Goal: Task Accomplishment & Management: Manage account settings

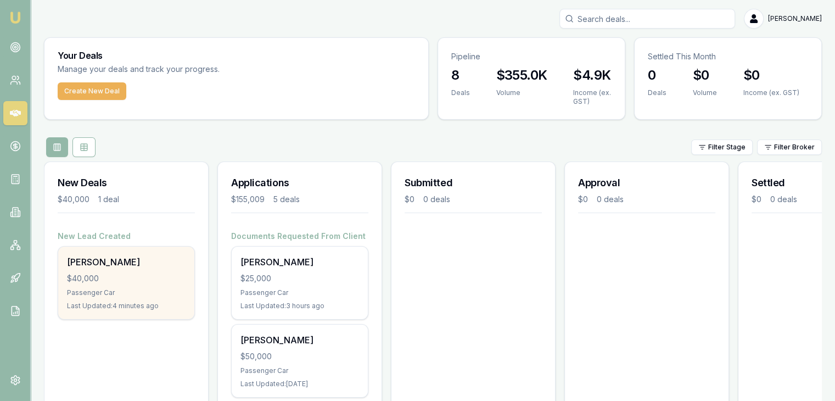
click at [112, 275] on div "$40,000" at bounding box center [126, 278] width 119 height 11
click at [108, 271] on div "Brendan Vaughan $40,000 Passenger Car Last Updated: 5 minutes ago" at bounding box center [126, 283] width 136 height 72
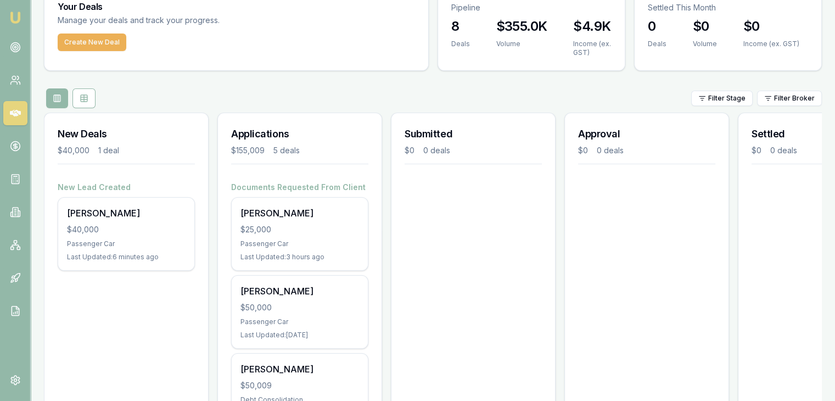
scroll to position [220, 0]
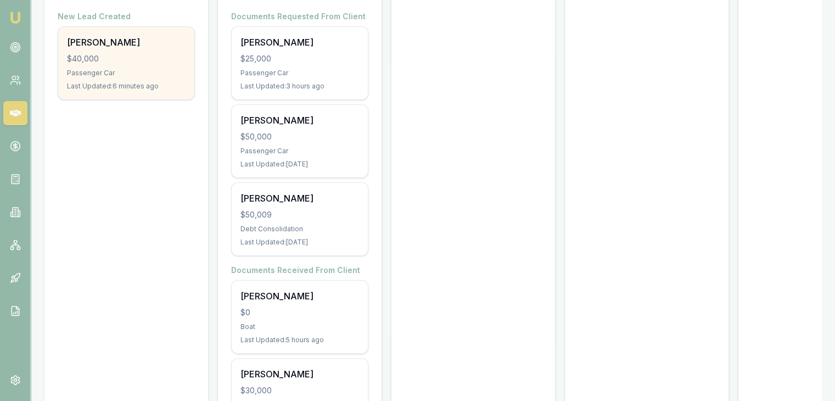
click at [114, 74] on div "Passenger Car" at bounding box center [126, 73] width 119 height 9
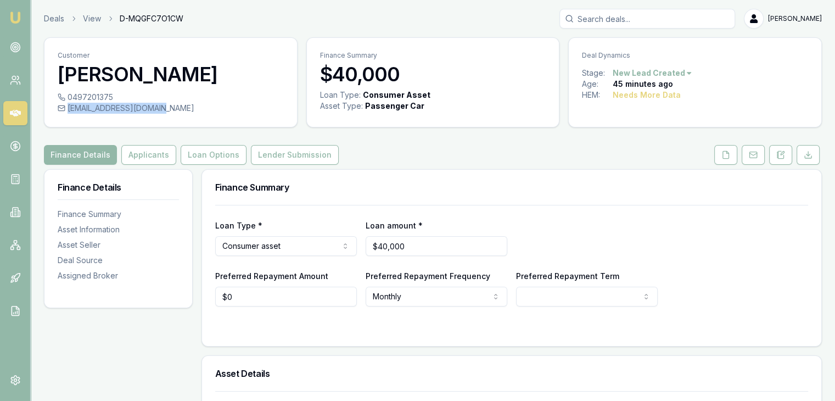
drag, startPoint x: 66, startPoint y: 108, endPoint x: 167, endPoint y: 117, distance: 100.9
click at [167, 117] on div "0497201375 [EMAIL_ADDRESS][DOMAIN_NAME]" at bounding box center [170, 109] width 253 height 35
copy div "[EMAIL_ADDRESS][DOMAIN_NAME]"
click at [781, 158] on icon at bounding box center [781, 154] width 9 height 9
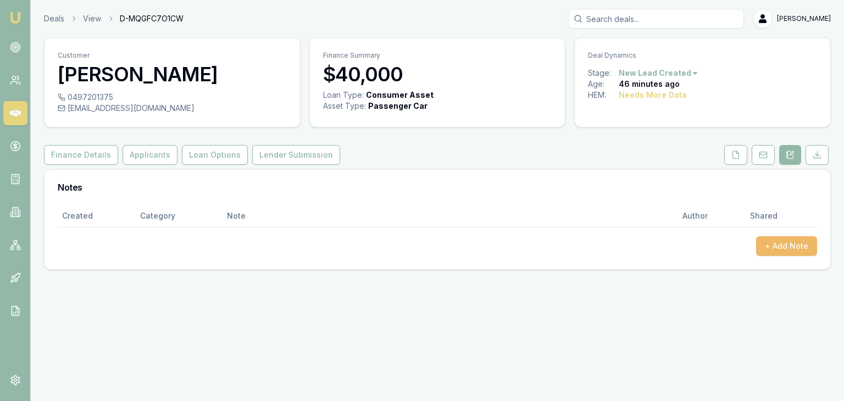
click at [772, 247] on button "+ Add Note" at bounding box center [786, 246] width 61 height 20
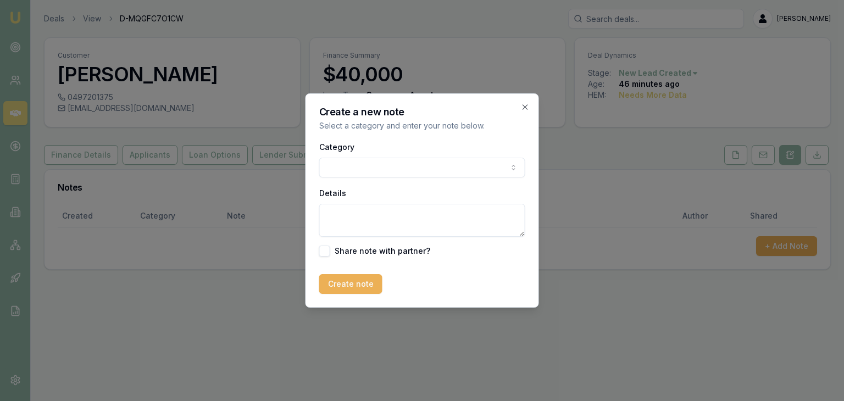
click at [476, 169] on body "Emu Broker Deals View D-MQGFC7O1CW Baron Ketterman Toggle Menu Customer Brendan…" at bounding box center [422, 200] width 844 height 401
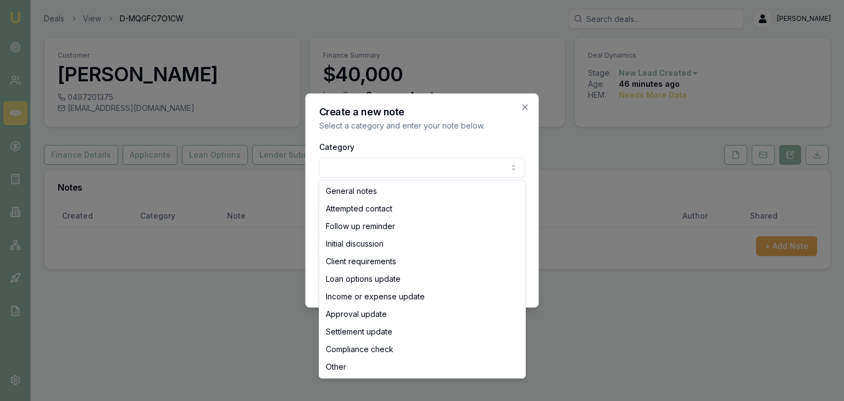
select select "ATTEMPTED_CONTACT"
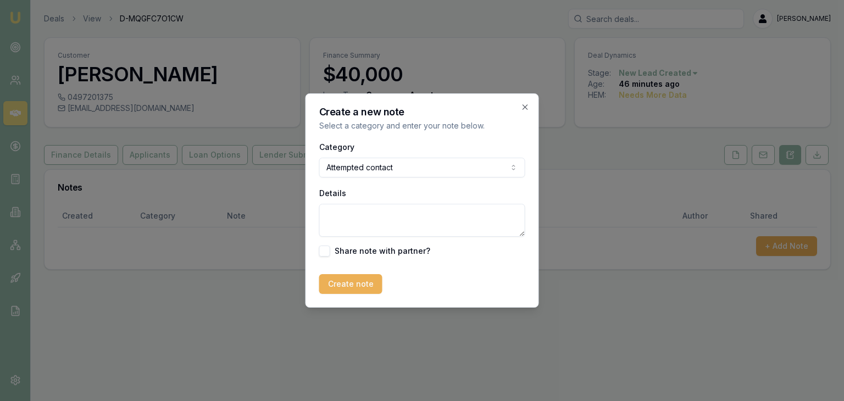
click at [352, 216] on textarea "Details" at bounding box center [422, 220] width 206 height 33
type textarea "Went to MB"
click at [352, 292] on button "Create note" at bounding box center [350, 284] width 63 height 20
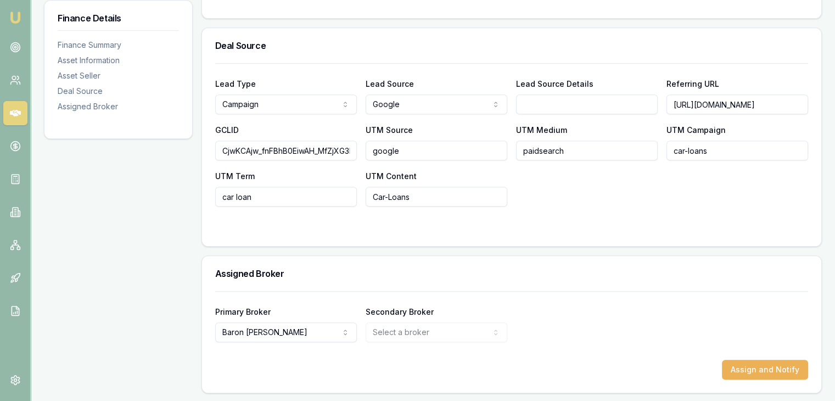
scroll to position [0, 125]
drag, startPoint x: 670, startPoint y: 104, endPoint x: 839, endPoint y: 101, distance: 169.2
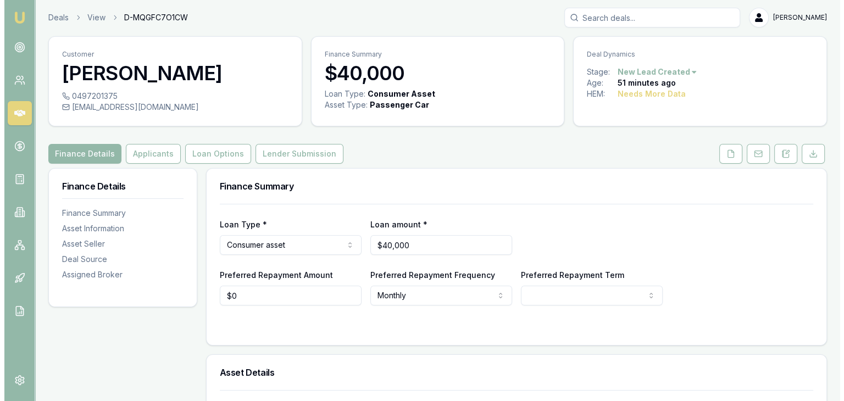
scroll to position [0, 0]
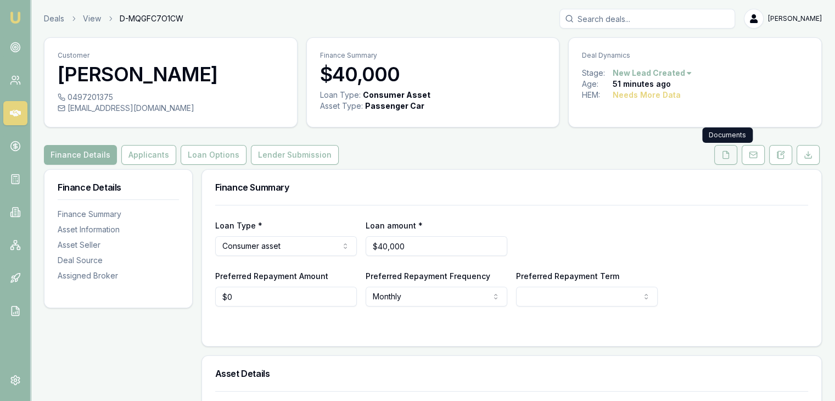
click at [727, 157] on icon at bounding box center [726, 154] width 9 height 9
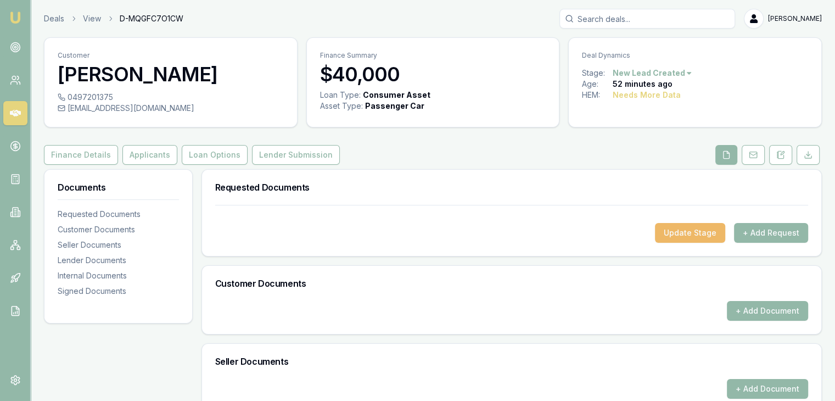
click at [685, 233] on button "Update Stage" at bounding box center [690, 233] width 70 height 20
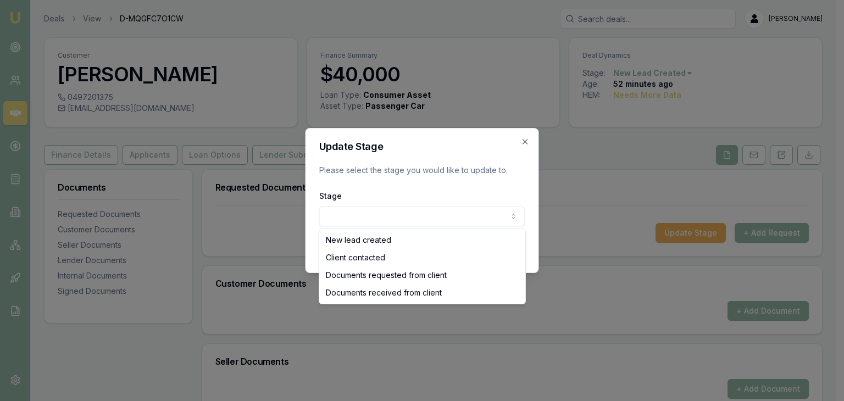
click at [433, 216] on body "Emu Broker Deals View D-MQGFC7O1CW Baron Ketterman Toggle Menu Customer Brendan…" at bounding box center [417, 200] width 835 height 401
select select "DOCUMENTS_REQUESTED_FROM_CLIENT"
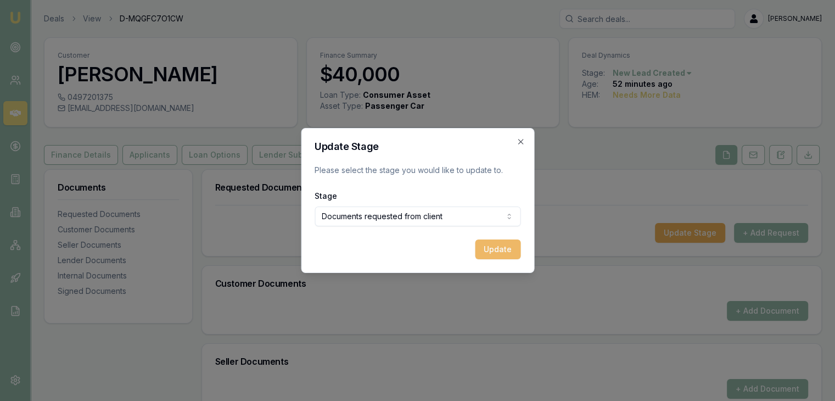
click at [505, 250] on button "Update" at bounding box center [498, 249] width 46 height 20
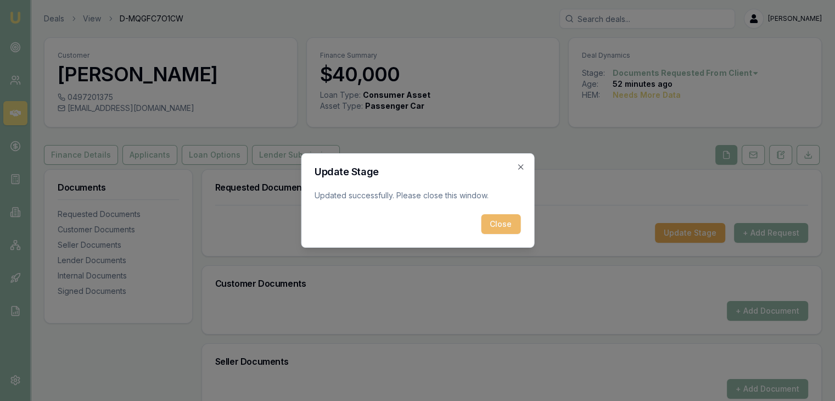
click at [493, 225] on button "Close" at bounding box center [501, 224] width 40 height 20
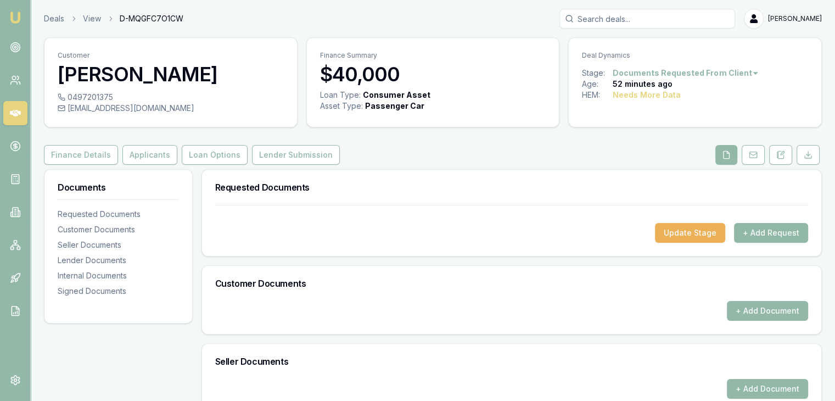
click at [769, 233] on button "+ Add Request" at bounding box center [771, 233] width 74 height 20
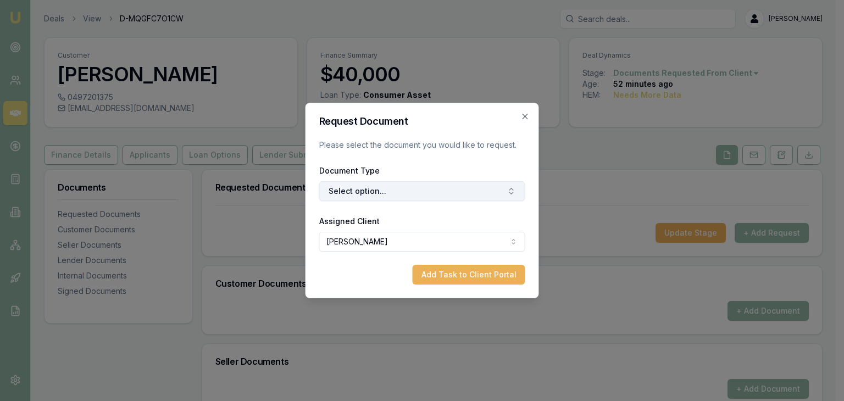
click at [400, 189] on button "Select option..." at bounding box center [422, 191] width 206 height 20
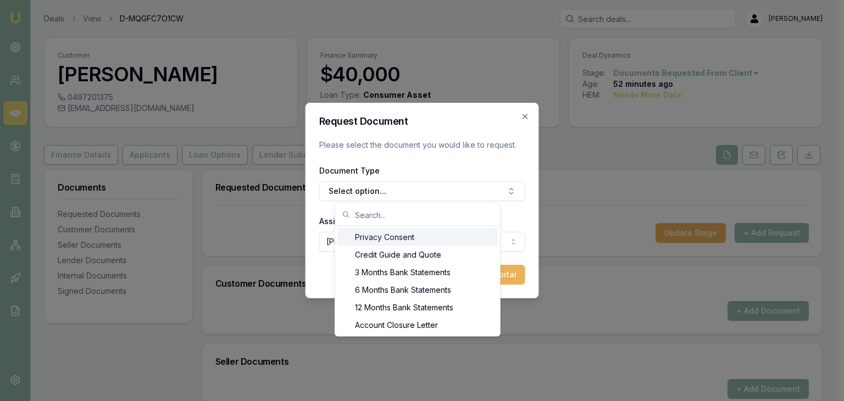
click at [378, 237] on div "Privacy Consent" at bounding box center [417, 237] width 160 height 18
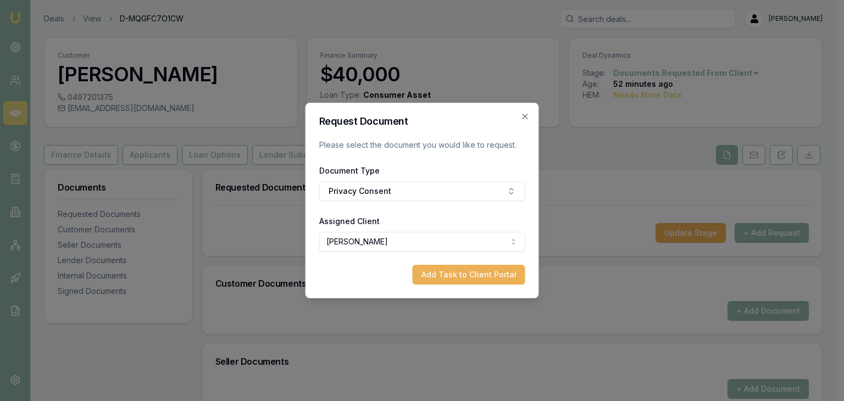
click at [444, 272] on button "Add Task to Client Portal" at bounding box center [468, 275] width 113 height 20
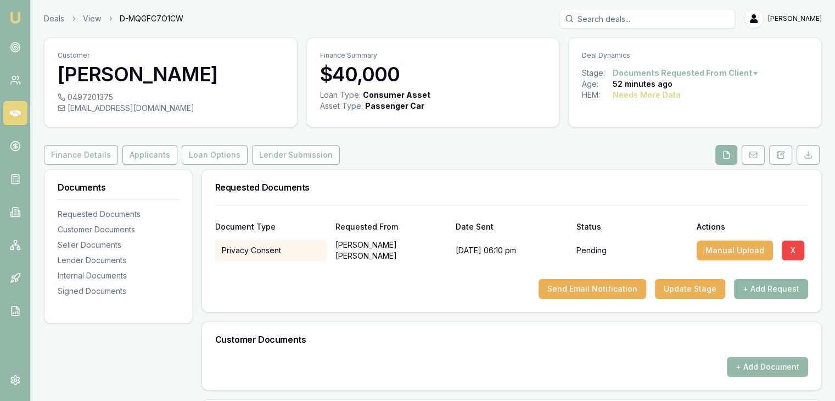
click at [753, 290] on button "+ Add Request" at bounding box center [771, 289] width 74 height 20
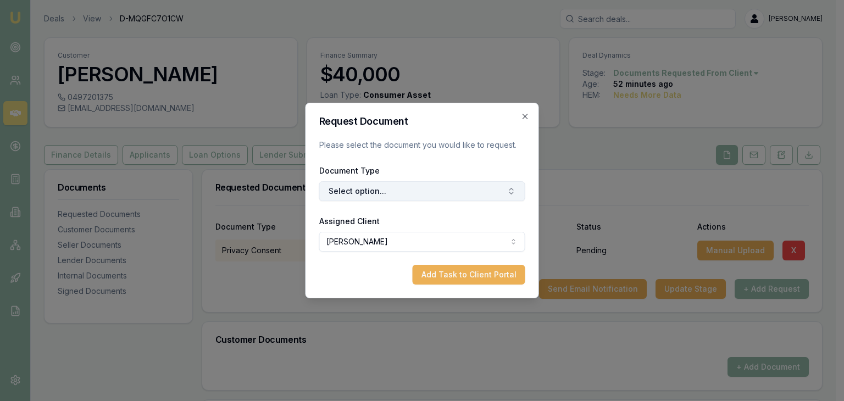
click at [387, 189] on button "Select option..." at bounding box center [422, 191] width 206 height 20
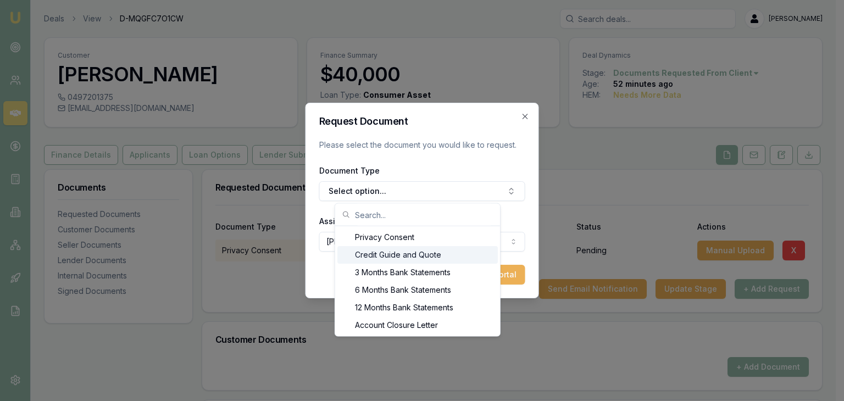
click at [369, 253] on div "Credit Guide and Quote" at bounding box center [417, 255] width 160 height 18
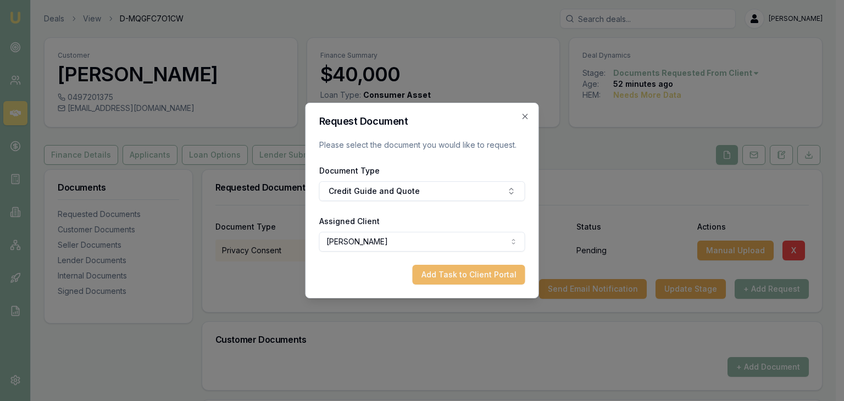
click at [444, 277] on button "Add Task to Client Portal" at bounding box center [468, 275] width 113 height 20
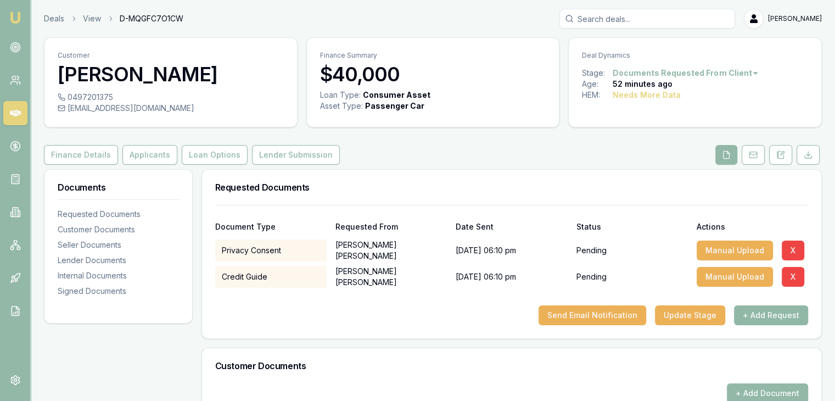
click at [761, 317] on button "+ Add Request" at bounding box center [771, 315] width 74 height 20
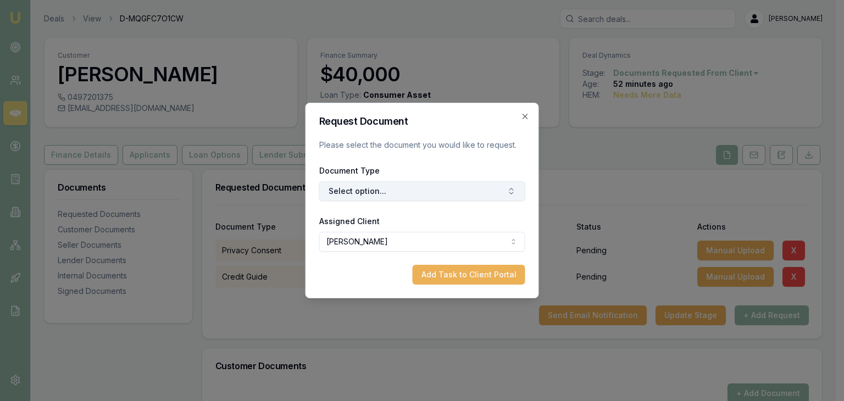
click at [433, 191] on button "Select option..." at bounding box center [422, 191] width 206 height 20
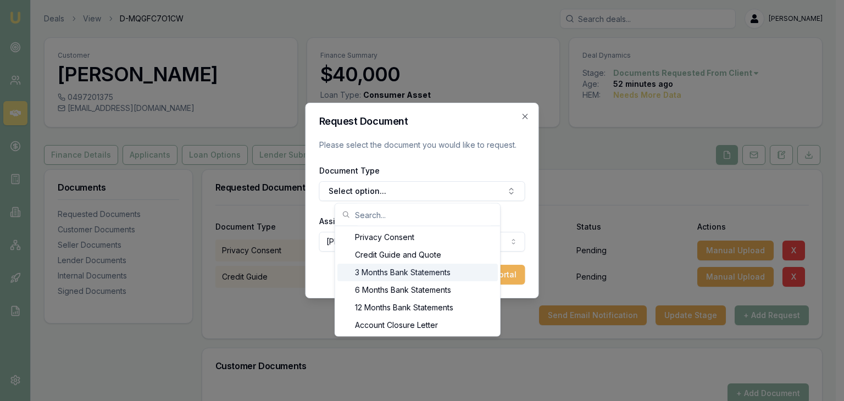
click at [375, 273] on div "3 Months Bank Statements" at bounding box center [417, 273] width 160 height 18
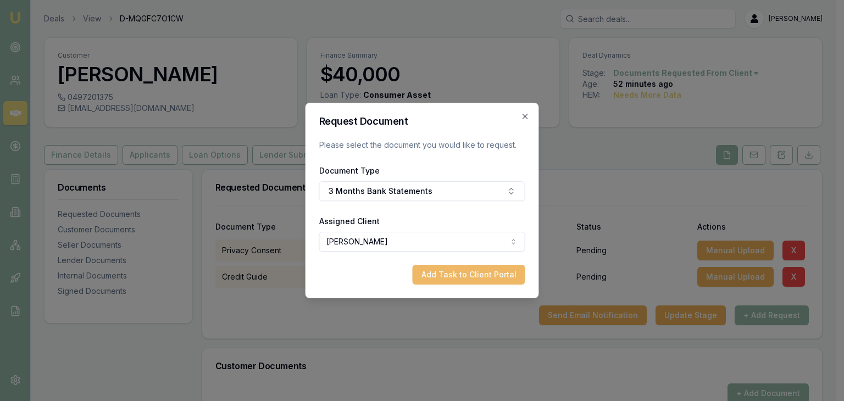
click at [454, 277] on button "Add Task to Client Portal" at bounding box center [468, 275] width 113 height 20
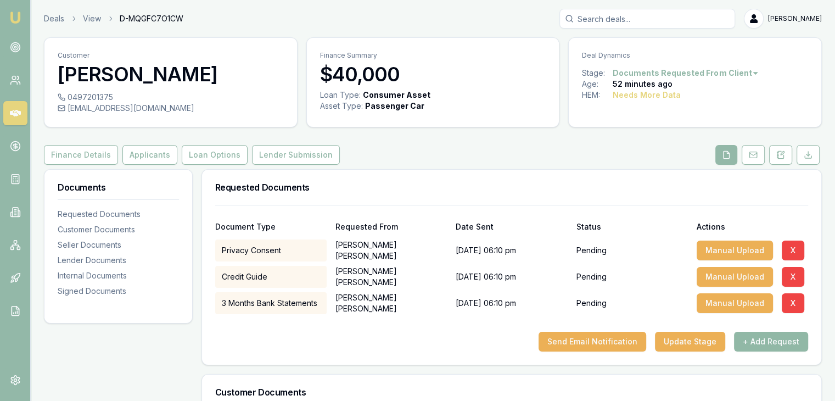
click at [760, 334] on button "+ Add Request" at bounding box center [771, 342] width 74 height 20
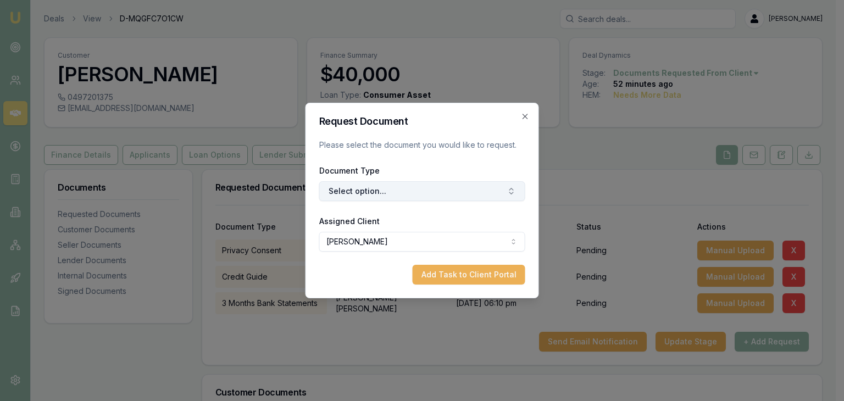
click at [373, 195] on button "Select option..." at bounding box center [422, 191] width 206 height 20
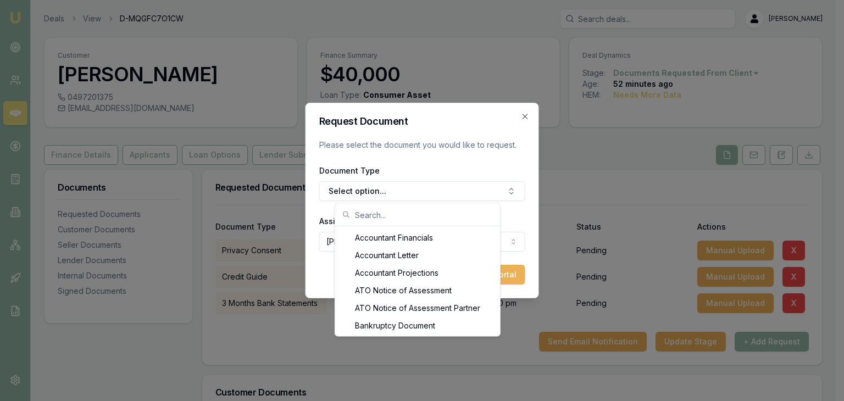
scroll to position [110, 0]
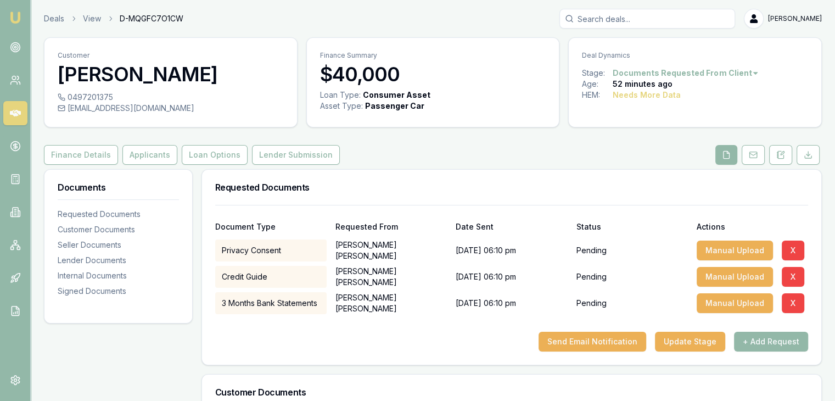
click at [510, 328] on div at bounding box center [511, 323] width 593 height 18
click at [766, 343] on button "+ Add Request" at bounding box center [771, 342] width 74 height 20
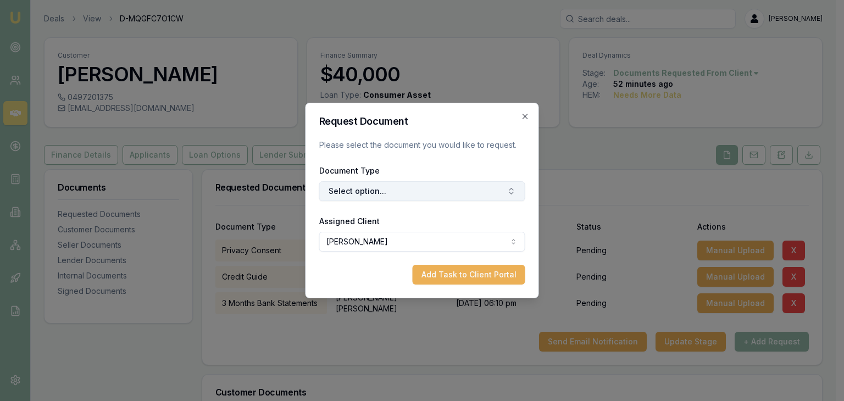
click at [512, 189] on icon "button" at bounding box center [511, 191] width 9 height 9
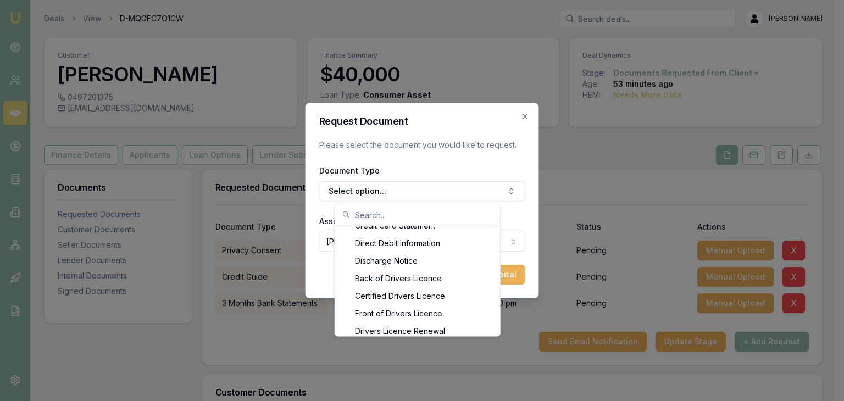
scroll to position [512, 0]
click at [382, 321] on div "Front of Drivers Licence" at bounding box center [417, 323] width 160 height 18
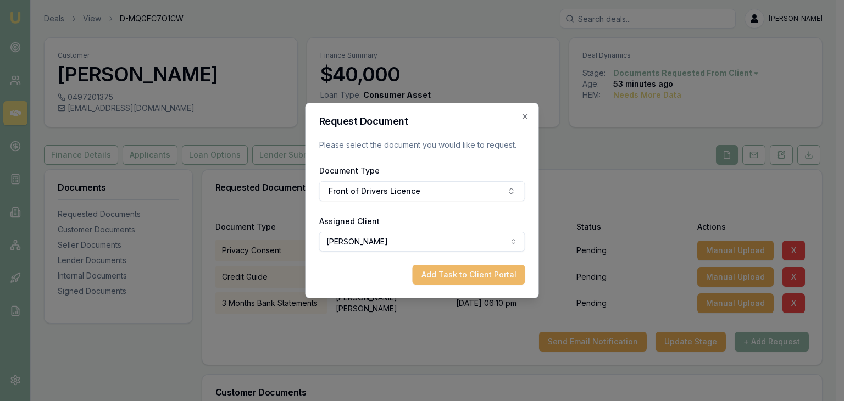
click at [455, 275] on button "Add Task to Client Portal" at bounding box center [468, 275] width 113 height 20
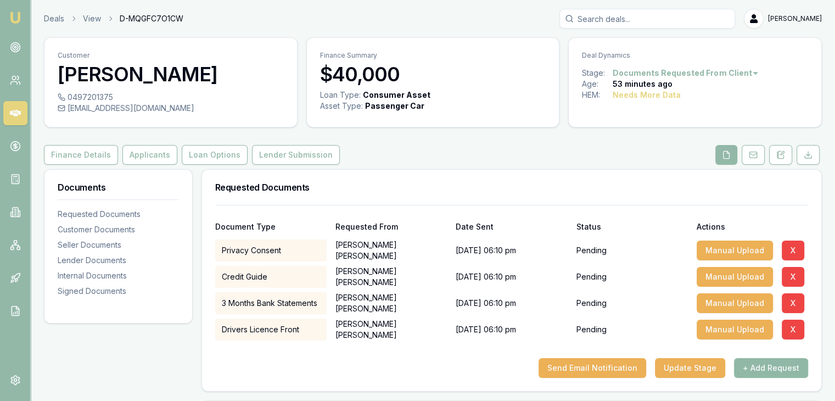
click at [760, 364] on button "+ Add Request" at bounding box center [771, 368] width 74 height 20
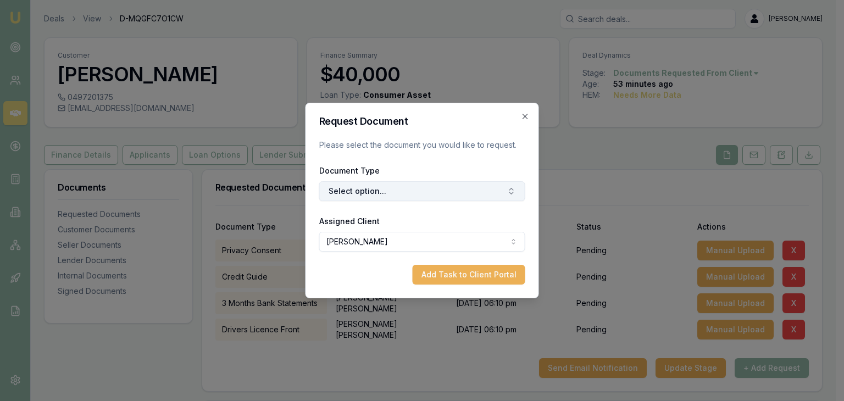
click at [382, 193] on button "Select option..." at bounding box center [422, 191] width 206 height 20
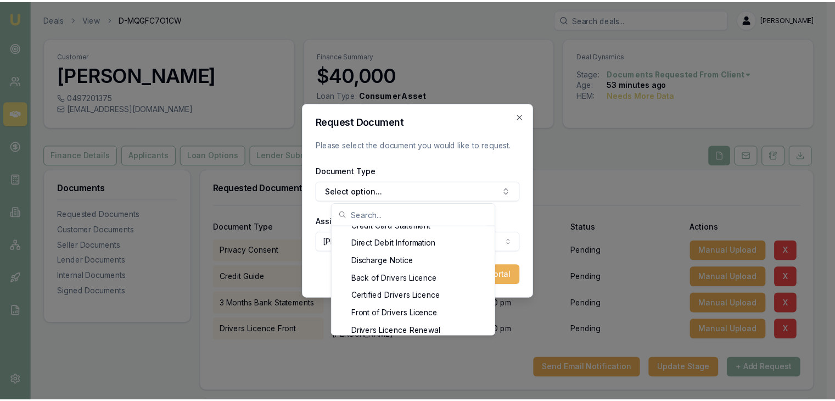
scroll to position [494, 0]
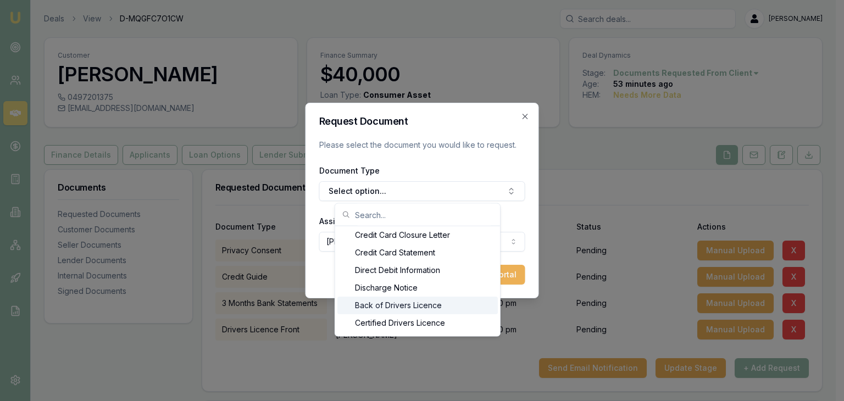
click at [383, 304] on div "Back of Drivers Licence" at bounding box center [417, 306] width 160 height 18
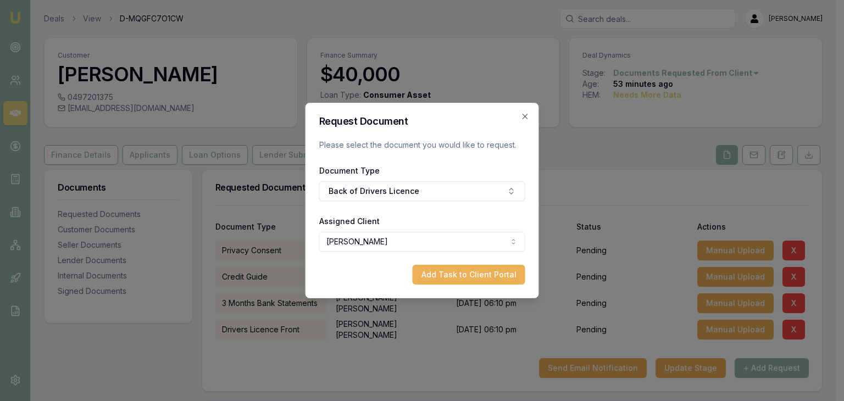
click at [448, 274] on button "Add Task to Client Portal" at bounding box center [468, 275] width 113 height 20
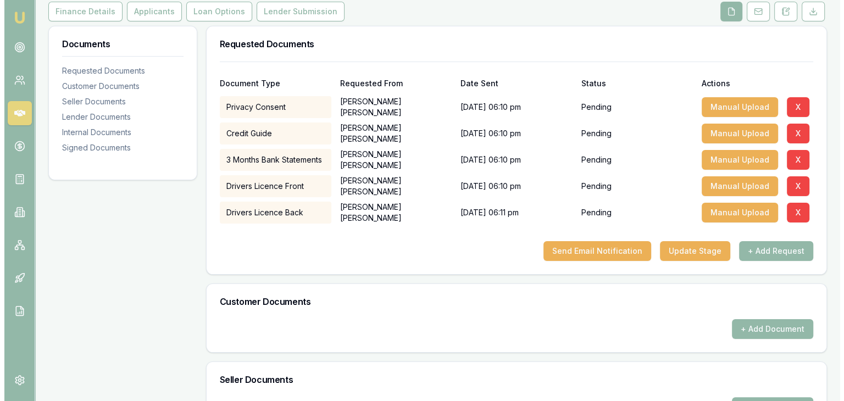
scroll to position [165, 0]
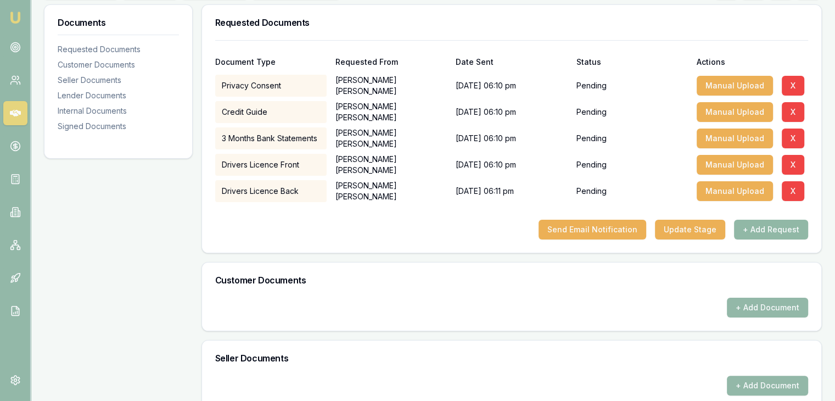
click at [771, 229] on button "+ Add Request" at bounding box center [771, 230] width 74 height 20
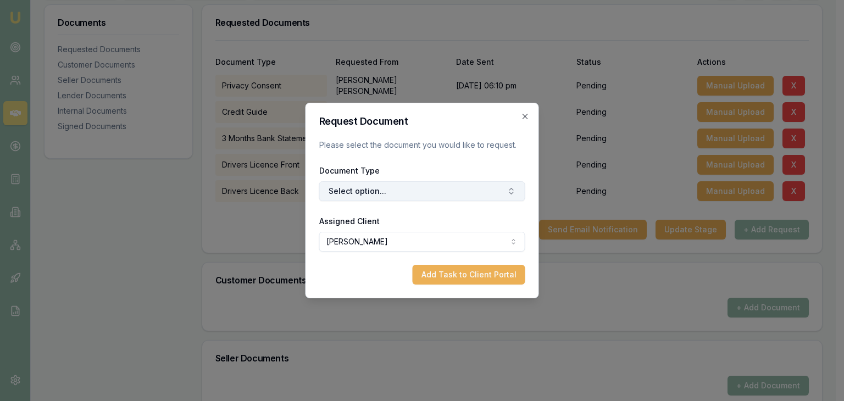
click at [509, 192] on icon "button" at bounding box center [511, 191] width 9 height 9
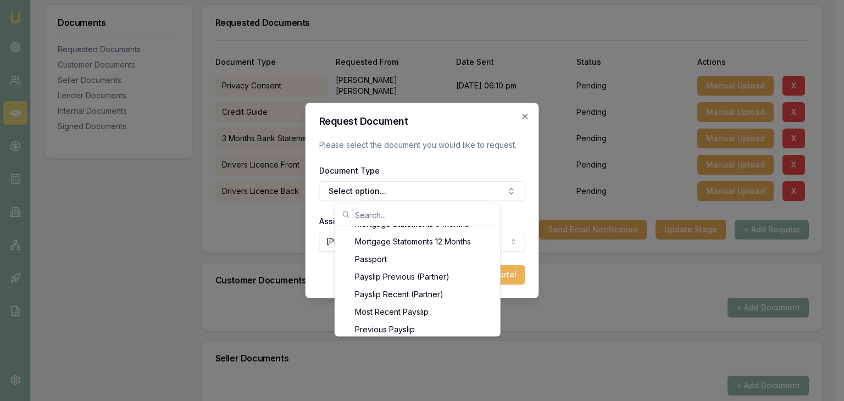
scroll to position [910, 0]
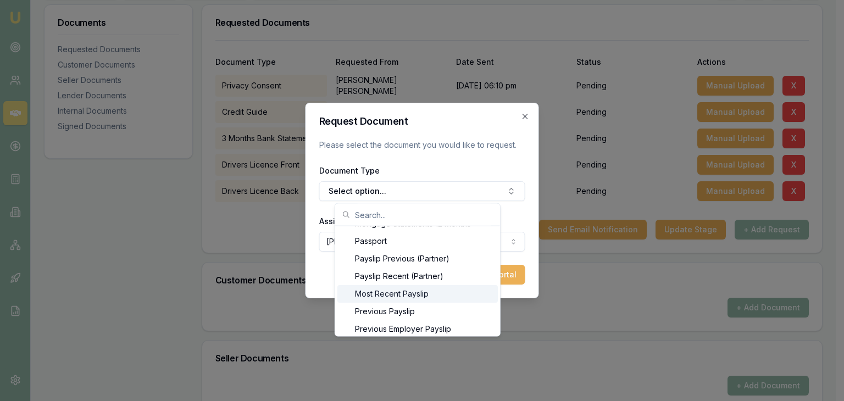
click at [392, 295] on div "Most Recent Payslip" at bounding box center [417, 294] width 160 height 18
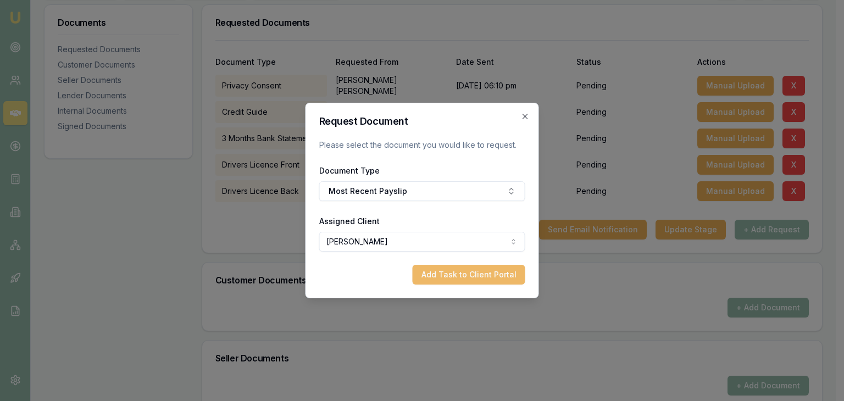
click at [456, 275] on button "Add Task to Client Portal" at bounding box center [468, 275] width 113 height 20
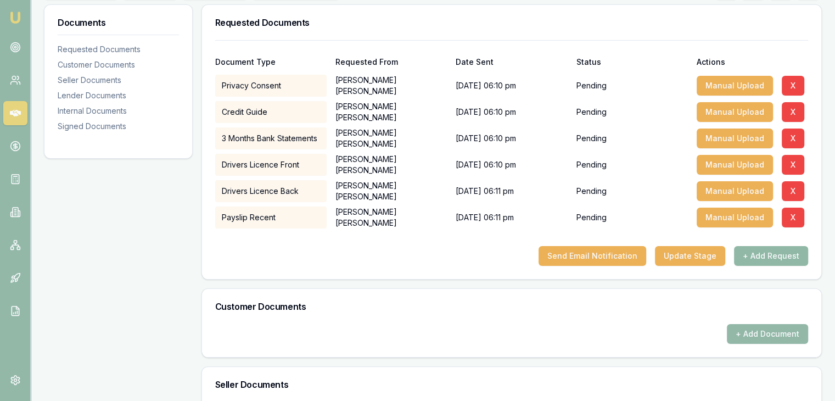
click at [761, 258] on button "+ Add Request" at bounding box center [771, 256] width 74 height 20
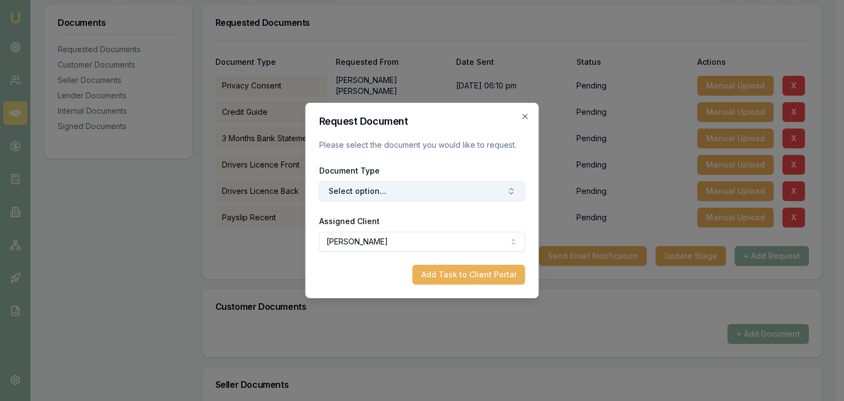
click at [422, 192] on button "Select option..." at bounding box center [422, 191] width 206 height 20
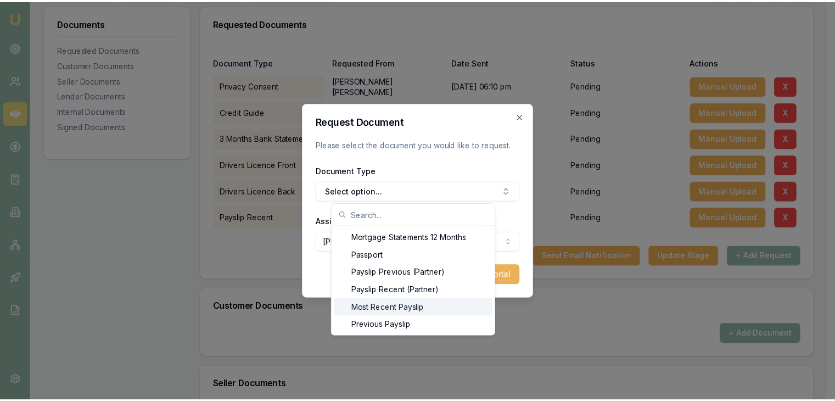
scroll to position [918, 0]
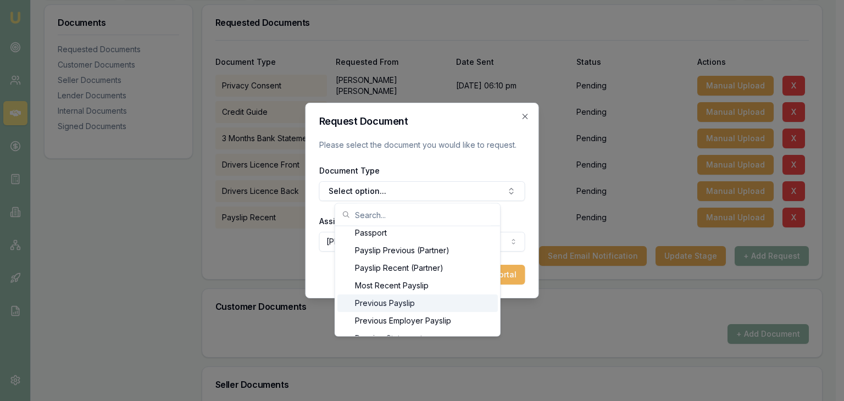
click at [404, 303] on div "Previous Payslip" at bounding box center [417, 303] width 160 height 18
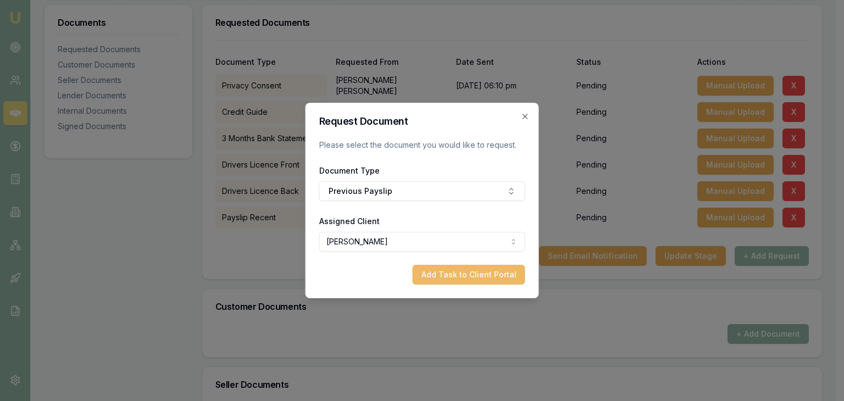
click at [448, 274] on button "Add Task to Client Portal" at bounding box center [468, 275] width 113 height 20
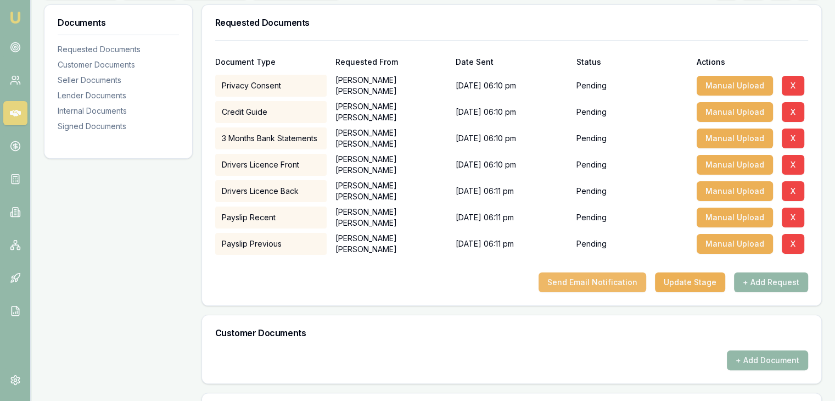
click at [574, 284] on button "Send Email Notification" at bounding box center [593, 282] width 108 height 20
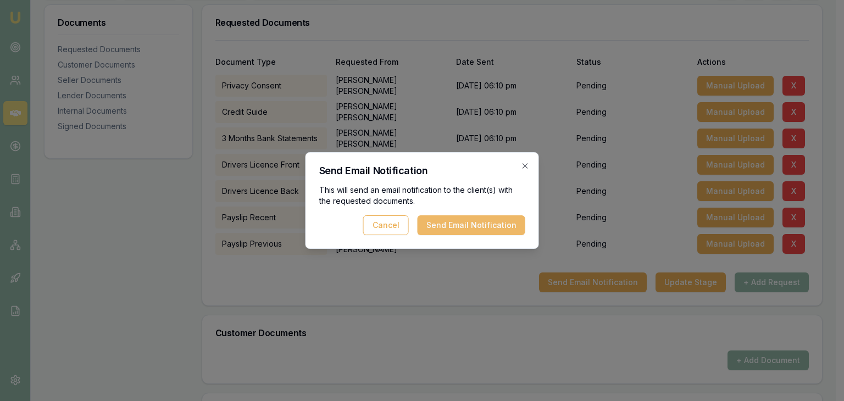
click at [443, 229] on button "Send Email Notification" at bounding box center [471, 225] width 108 height 20
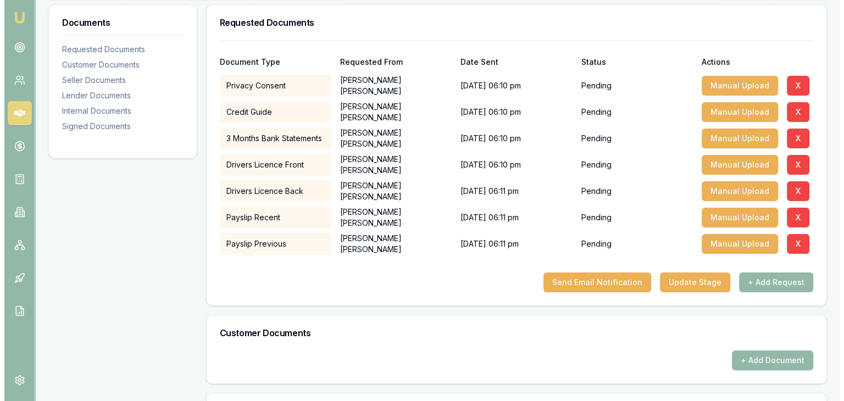
scroll to position [0, 0]
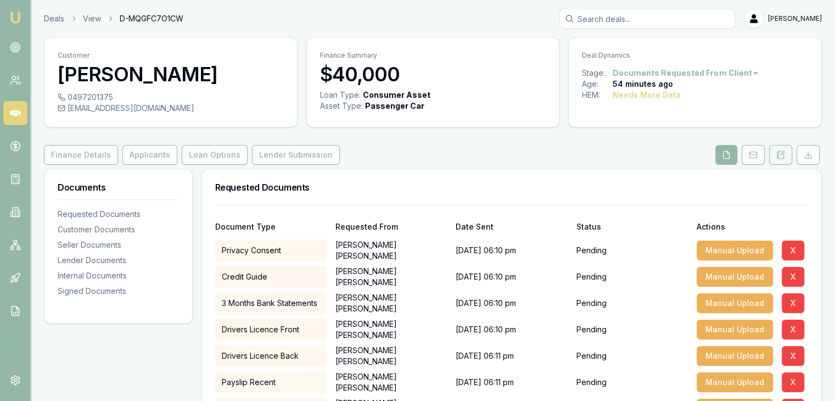
click at [779, 153] on icon at bounding box center [778, 153] width 2 height 0
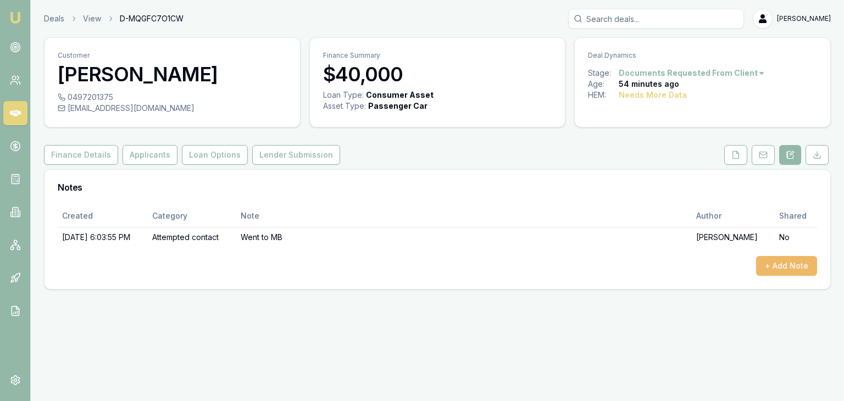
click at [786, 267] on button "+ Add Note" at bounding box center [786, 266] width 61 height 20
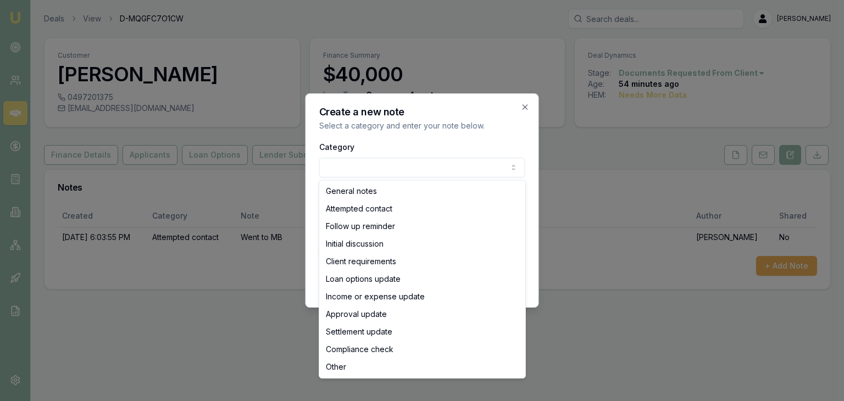
click at [347, 164] on body "Emu Broker Deals View D-MQGFC7O1CW Baron Ketterman Toggle Menu Customer Brendan…" at bounding box center [422, 200] width 844 height 401
select select "FOLLOW_UP_REMINDER"
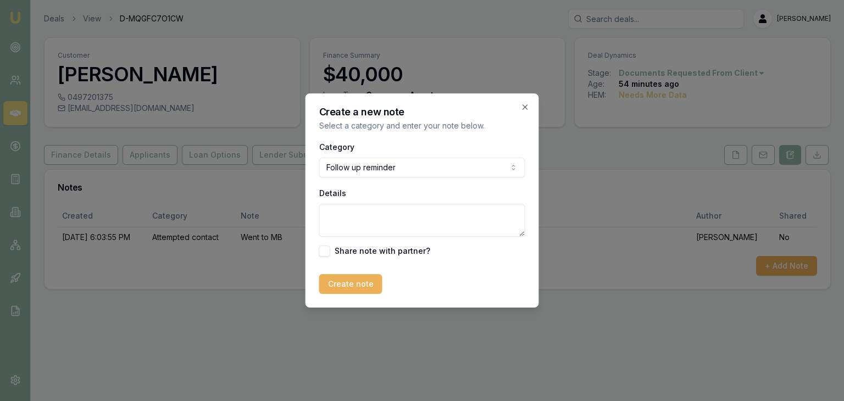
click at [363, 222] on textarea "Details" at bounding box center [422, 220] width 206 height 33
type textarea "Sent document request"
click at [337, 287] on button "Create note" at bounding box center [350, 284] width 63 height 20
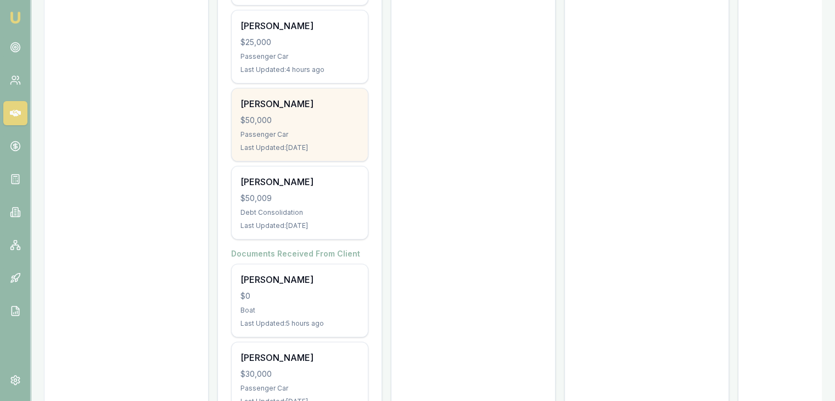
scroll to position [366, 0]
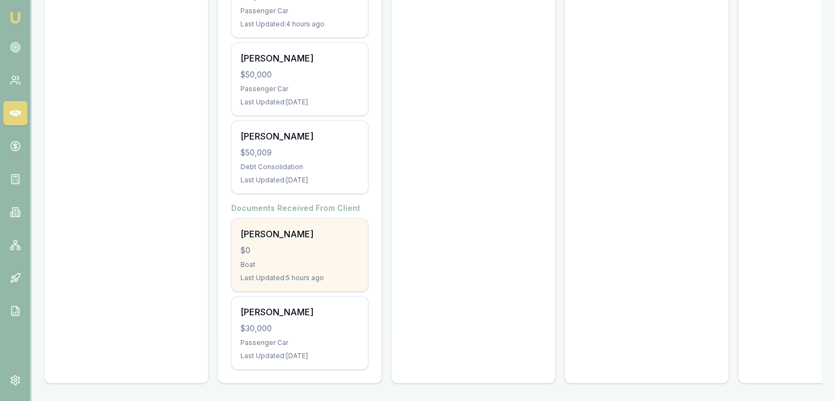
click at [320, 250] on div "[PERSON_NAME] $0 Boat Last Updated: 5 hours ago" at bounding box center [300, 255] width 136 height 72
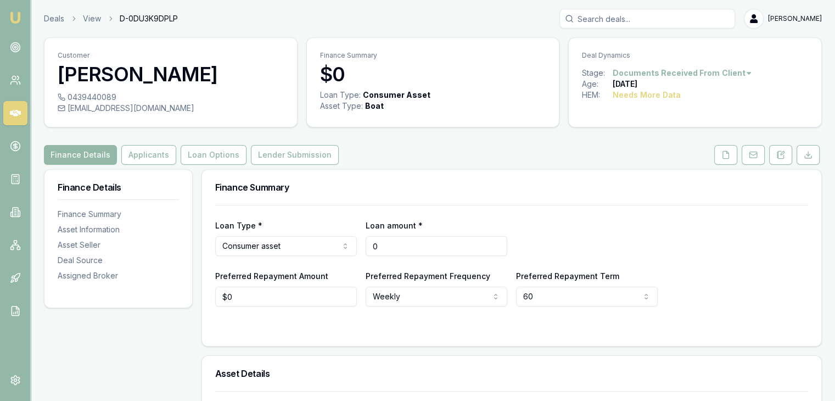
drag, startPoint x: 399, startPoint y: 244, endPoint x: 350, endPoint y: 248, distance: 49.6
click at [350, 248] on div "Loan Type * Consumer asset Consumer loan Consumer asset Commercial loan Commerc…" at bounding box center [511, 237] width 593 height 37
type input "$10,100"
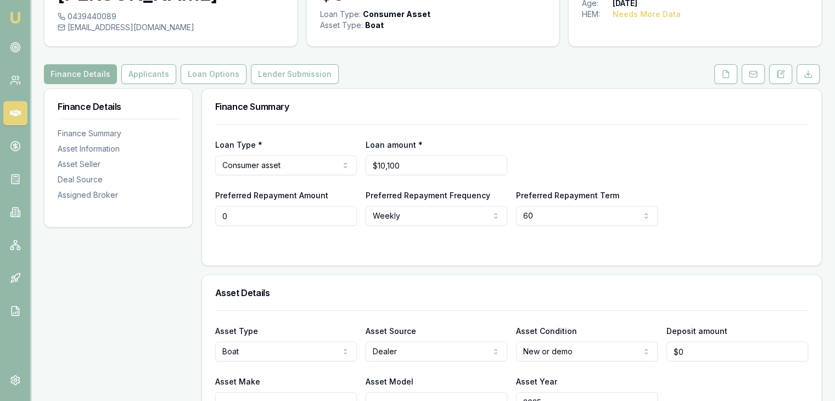
scroll to position [55, 0]
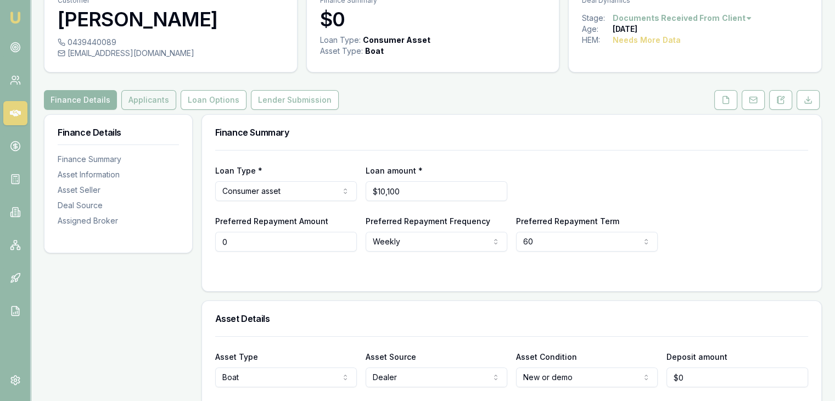
type input "$0"
click at [134, 97] on button "Applicants" at bounding box center [148, 100] width 55 height 20
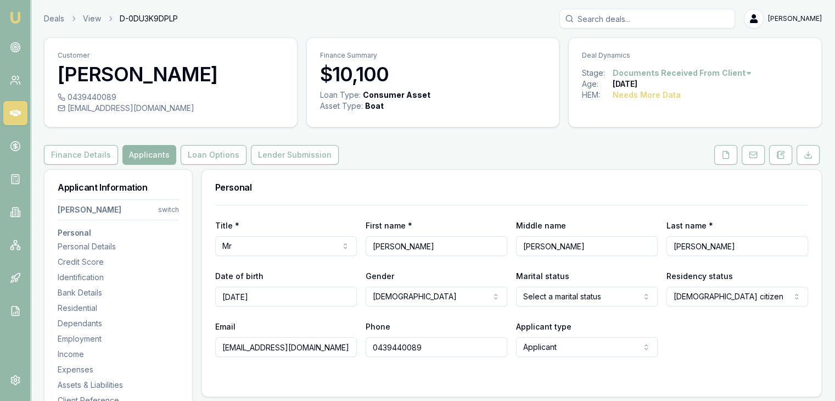
click at [205, 102] on div "0439440089" at bounding box center [171, 97] width 226 height 11
click at [200, 158] on button "Loan Options" at bounding box center [214, 155] width 66 height 20
